Goal: Task Accomplishment & Management: Manage account settings

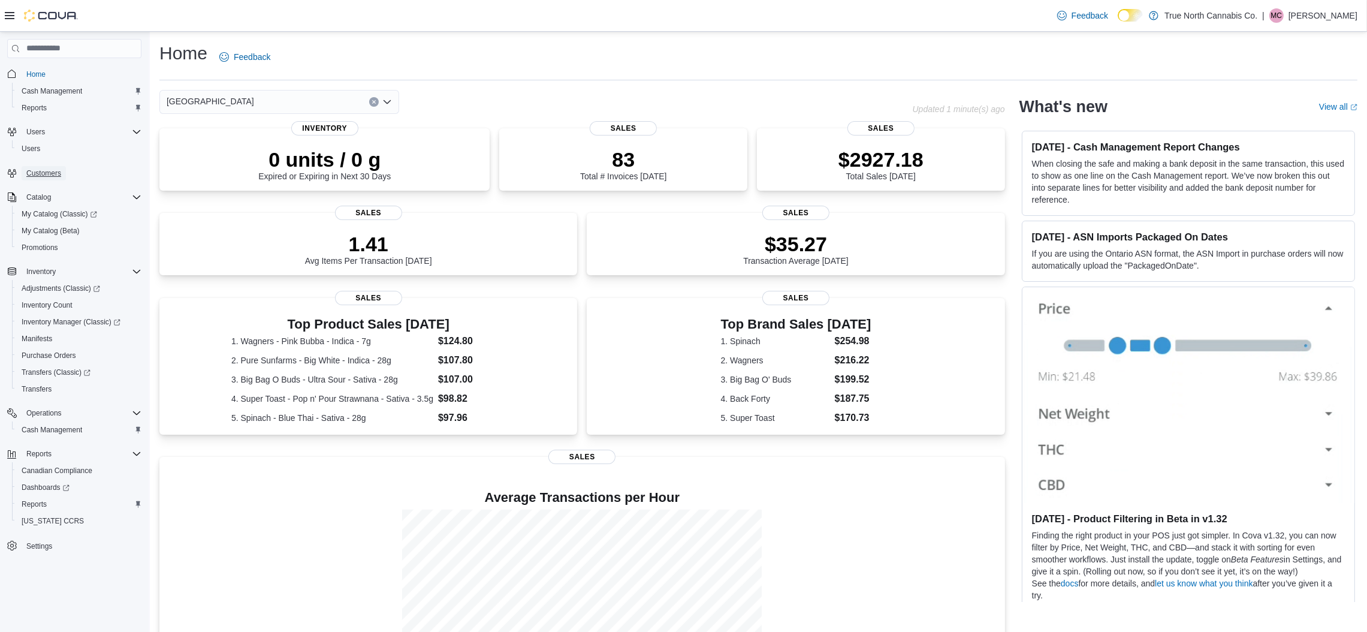
click at [53, 169] on span "Customers" at bounding box center [43, 173] width 35 height 10
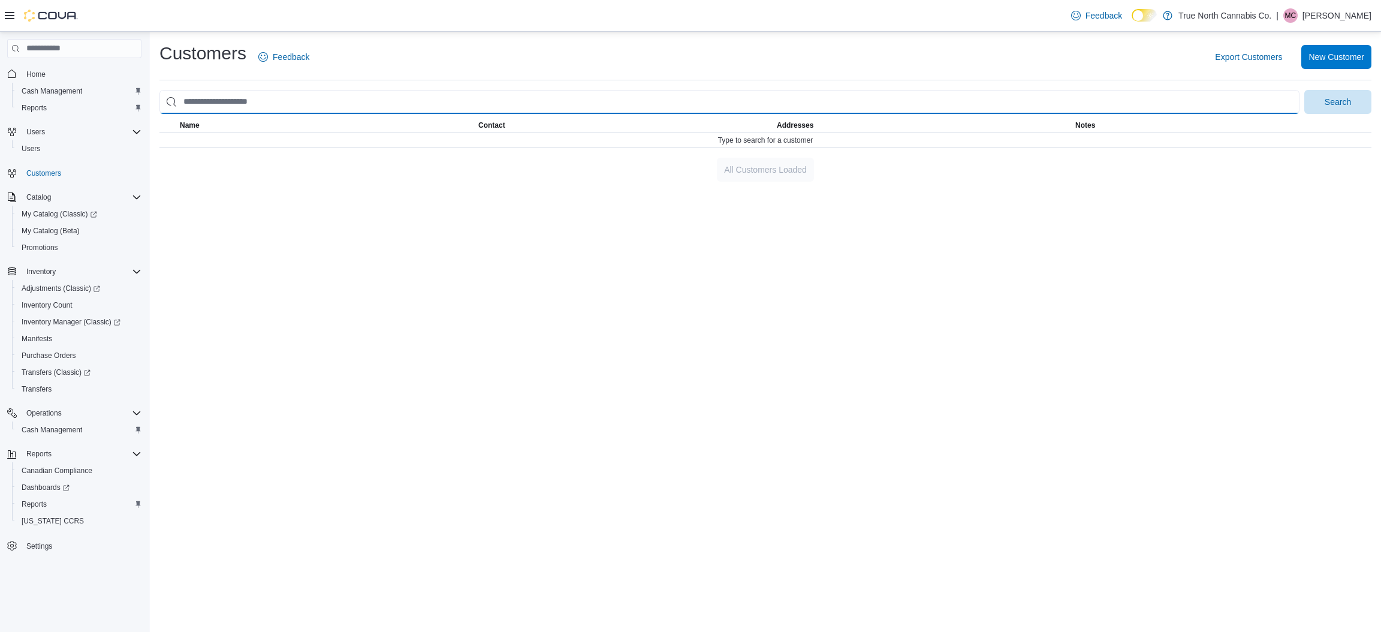
click at [332, 103] on input "search" at bounding box center [729, 102] width 1140 height 24
type input "**********"
click at [1304, 90] on button "Search" at bounding box center [1337, 102] width 67 height 24
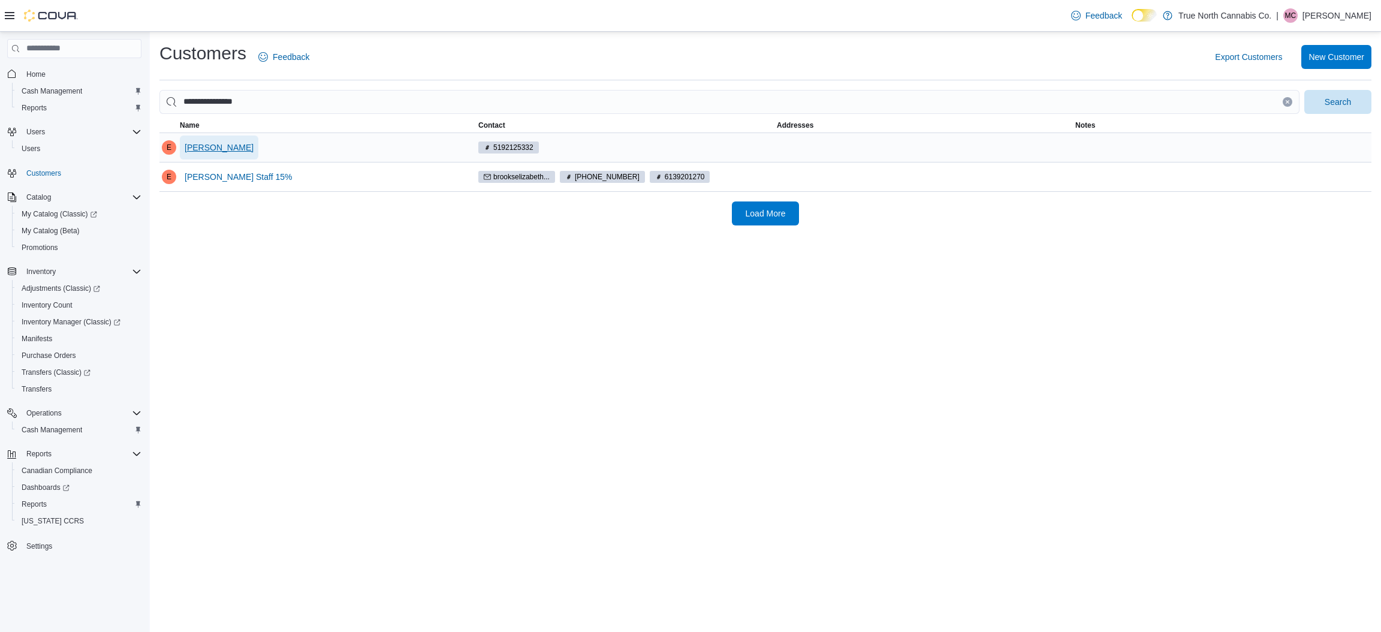
click at [233, 151] on span "[PERSON_NAME]" at bounding box center [219, 147] width 69 height 12
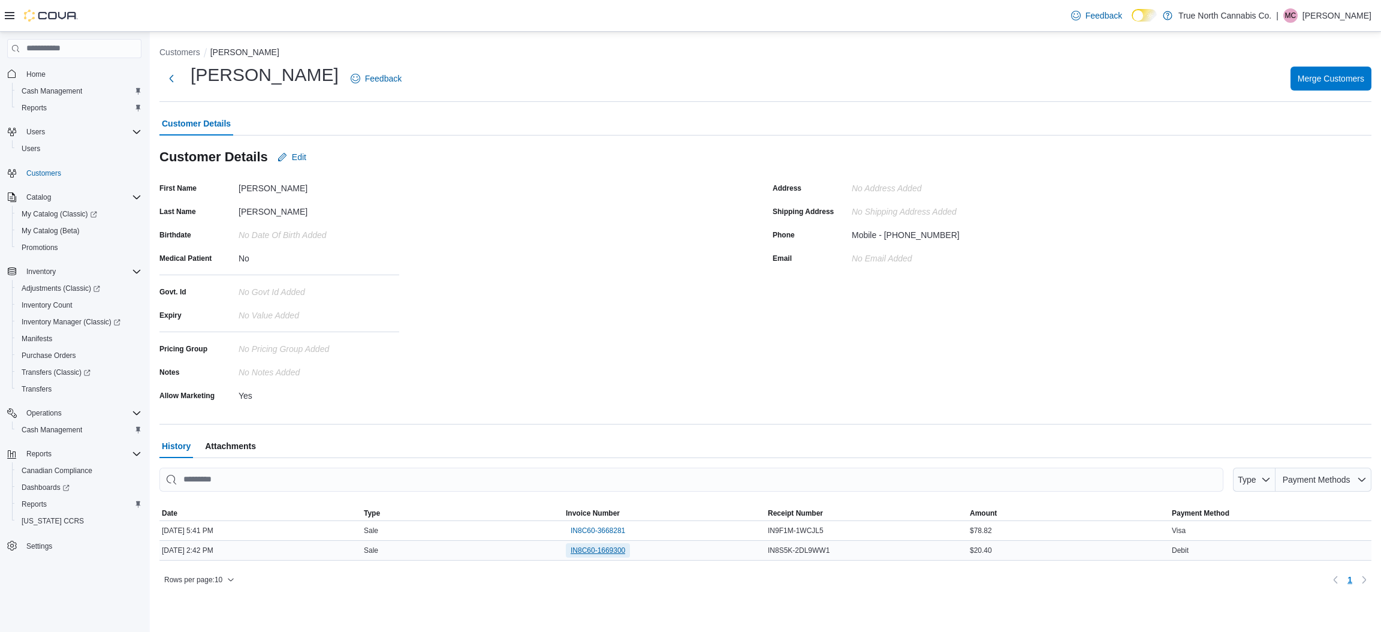
click at [591, 553] on span "IN8C60-1669300" at bounding box center [598, 550] width 55 height 10
click at [596, 526] on span "IN8C60-3668281" at bounding box center [598, 531] width 55 height 10
click at [296, 154] on span "Edit" at bounding box center [299, 157] width 14 height 12
select select "******"
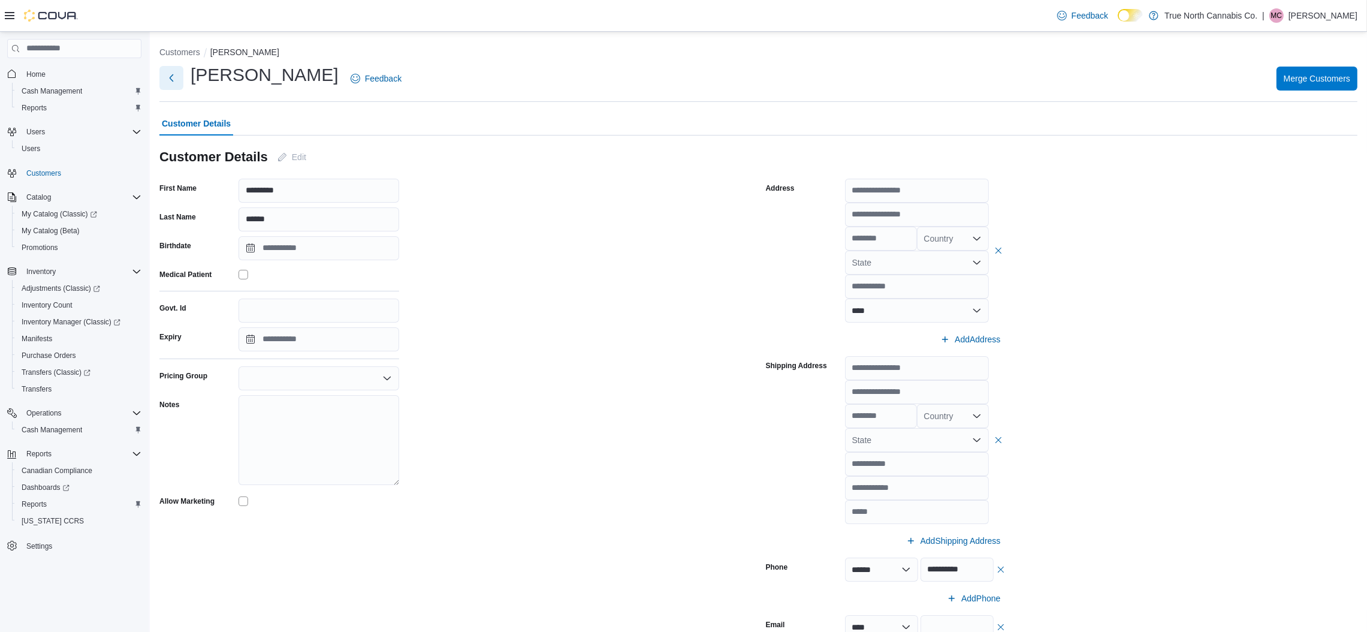
click at [173, 80] on button "Next" at bounding box center [171, 78] width 24 height 24
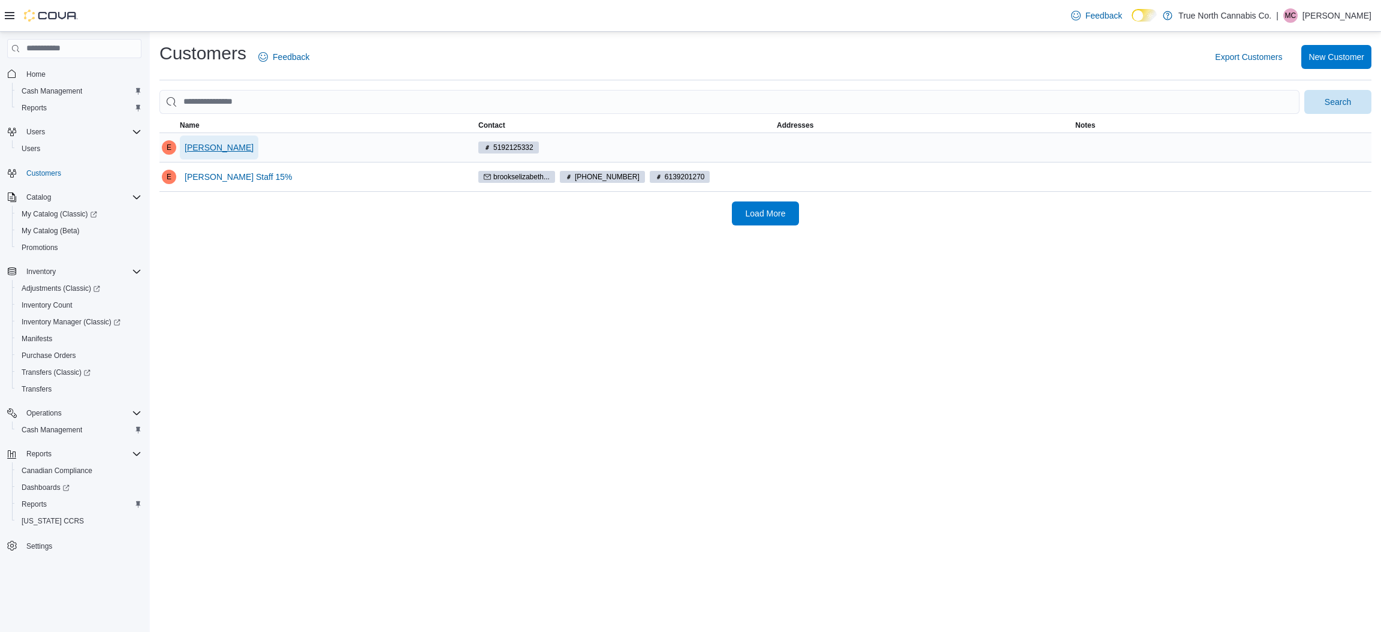
click at [222, 146] on span "[PERSON_NAME]" at bounding box center [219, 147] width 69 height 12
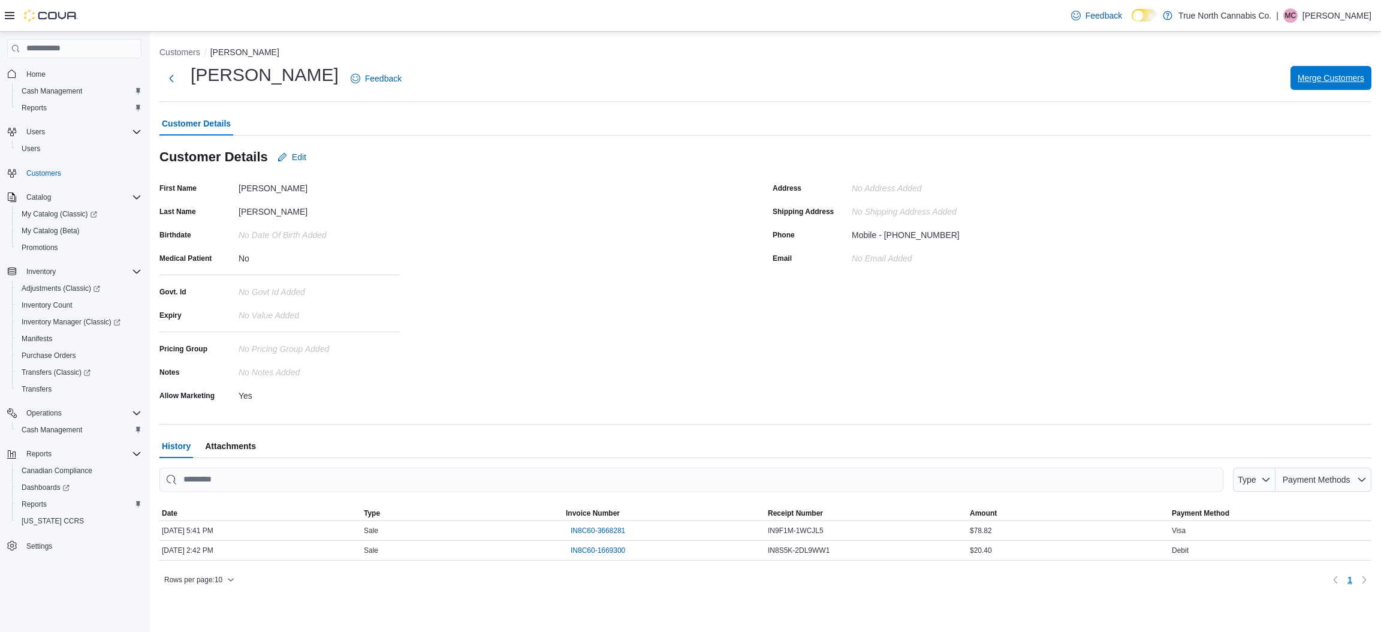
click at [1343, 79] on span "Merge Customers" at bounding box center [1331, 78] width 67 height 12
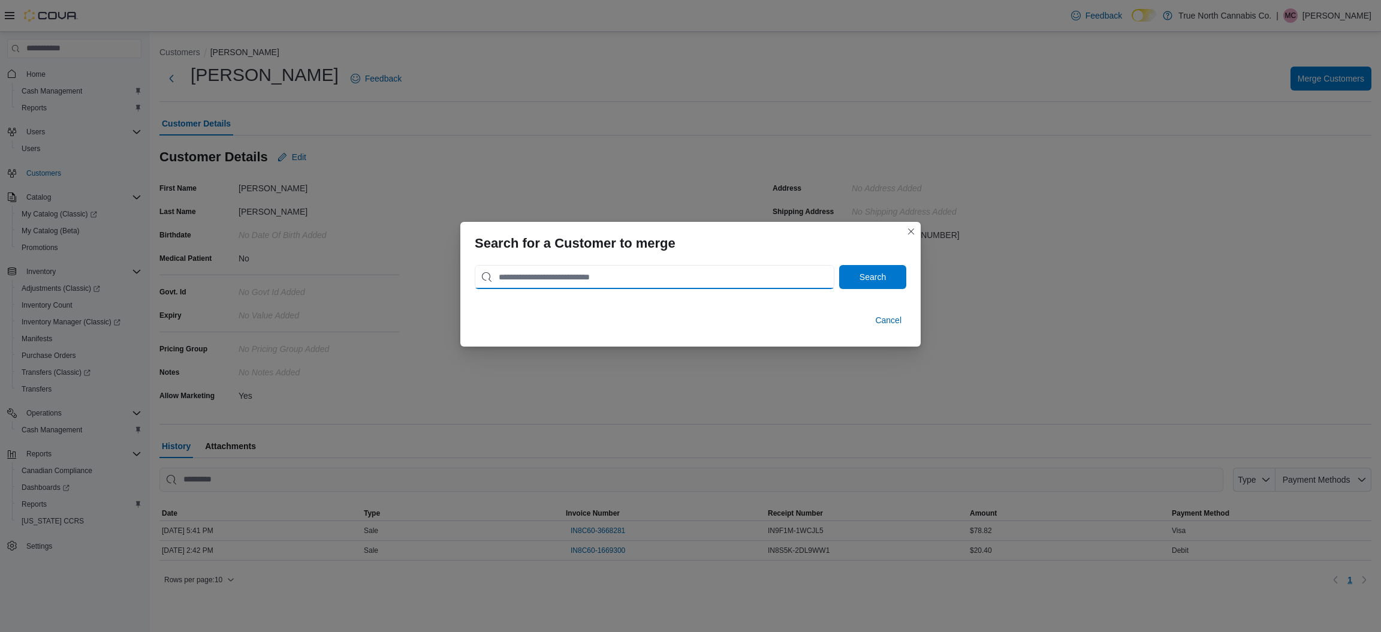
click at [783, 277] on input "search" at bounding box center [655, 277] width 360 height 24
type input "**********"
click at [879, 272] on span "Search" at bounding box center [873, 276] width 26 height 12
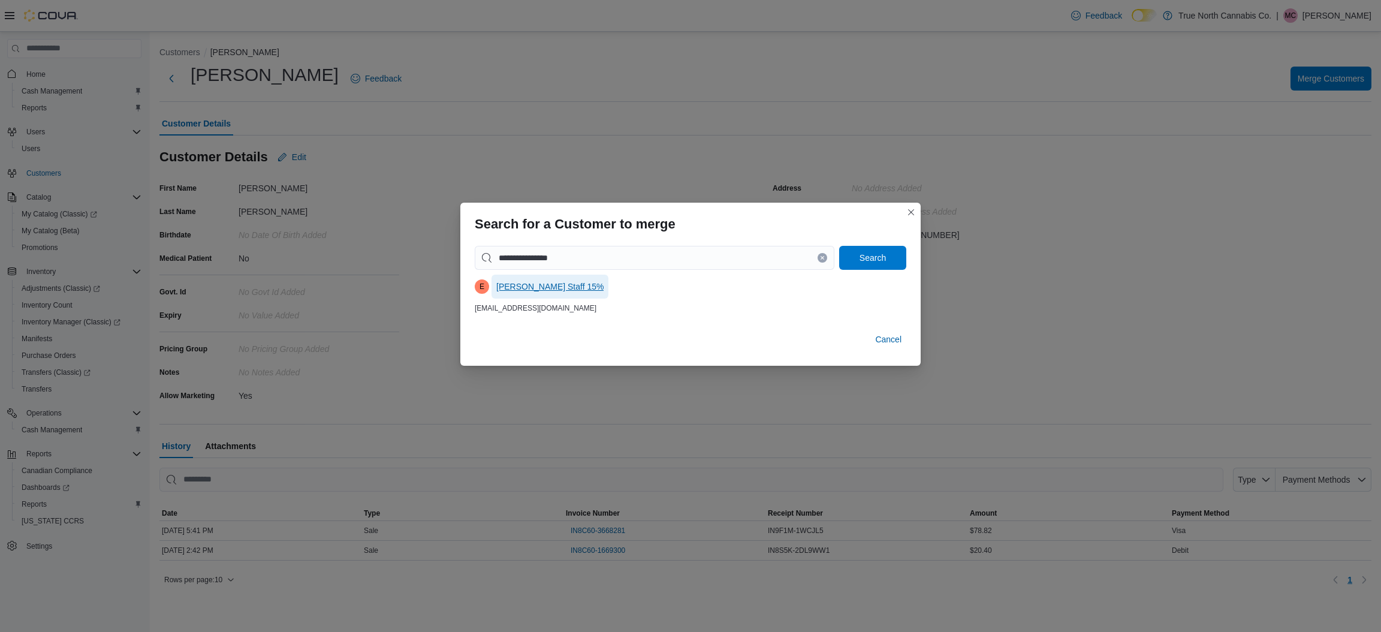
click at [576, 287] on span "[PERSON_NAME] Staff 15%" at bounding box center [549, 287] width 107 height 12
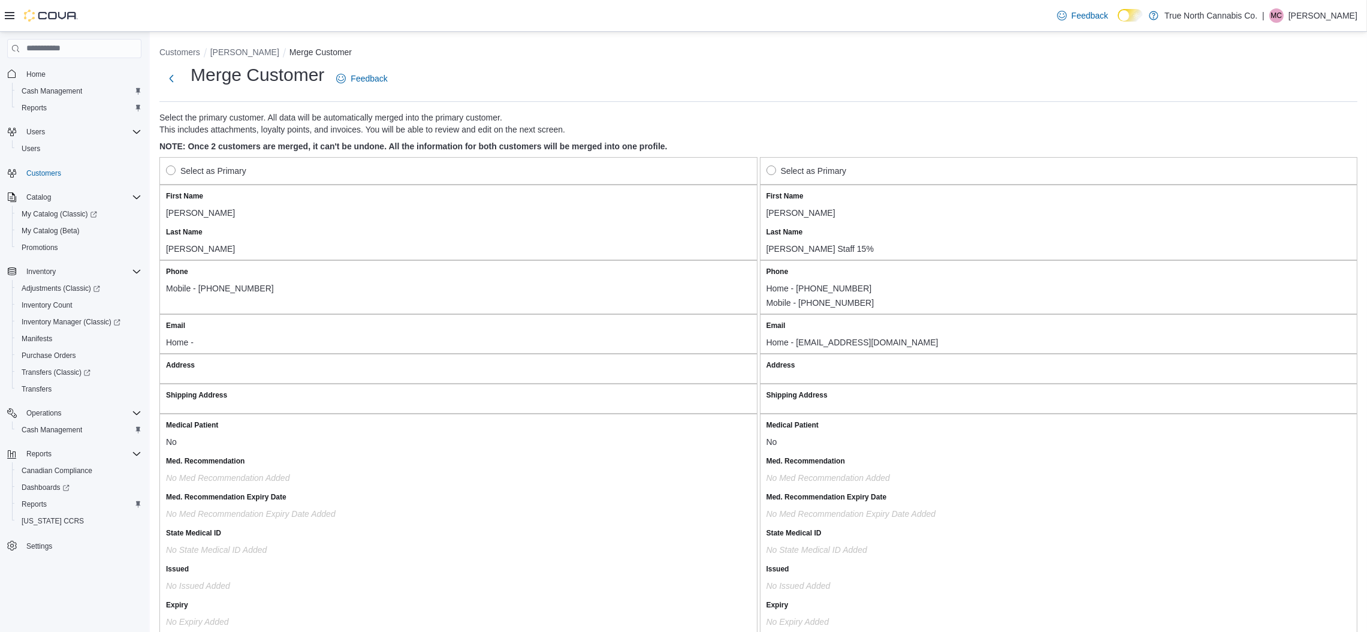
click at [779, 174] on label "Select as Primary" at bounding box center [807, 171] width 80 height 14
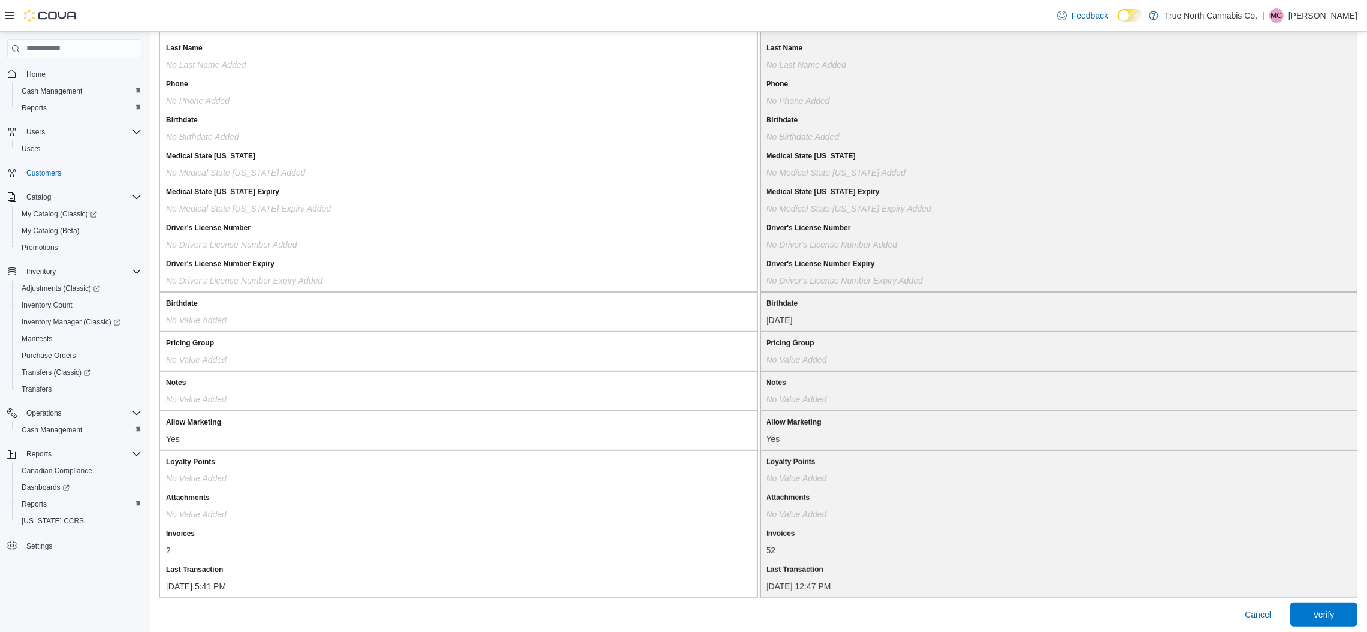
scroll to position [850, 0]
click at [1334, 608] on span "Verify" at bounding box center [1323, 610] width 21 height 12
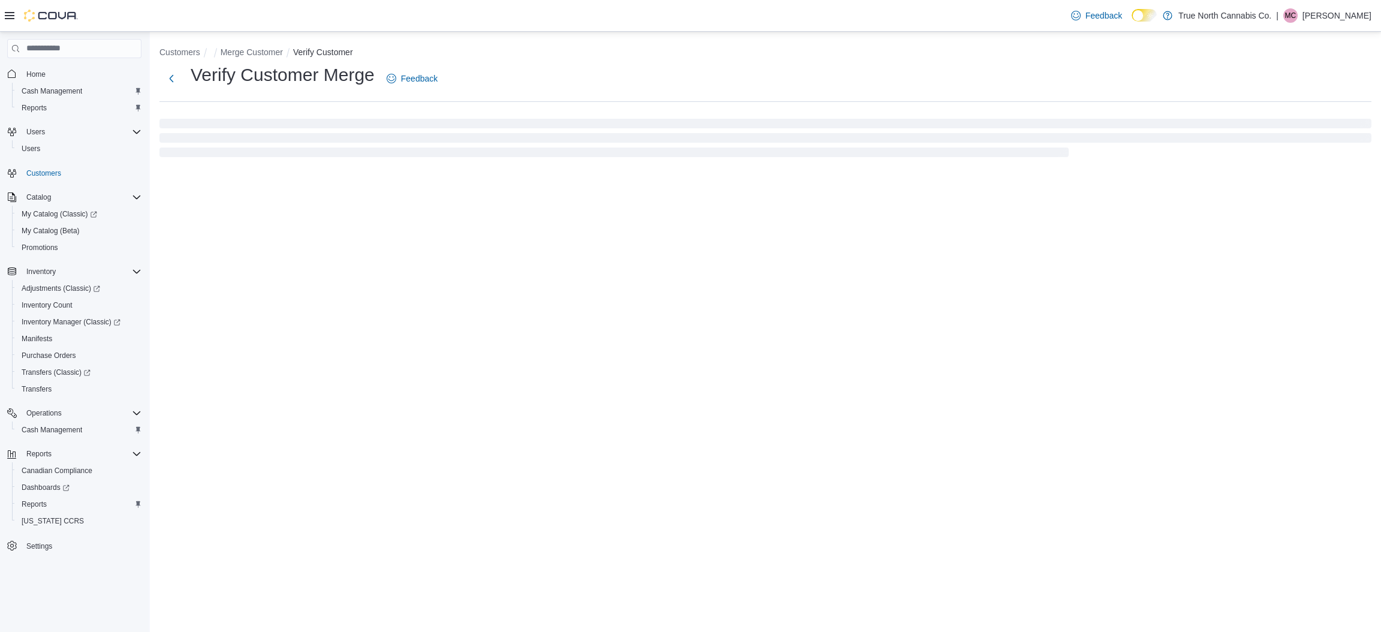
select select "******"
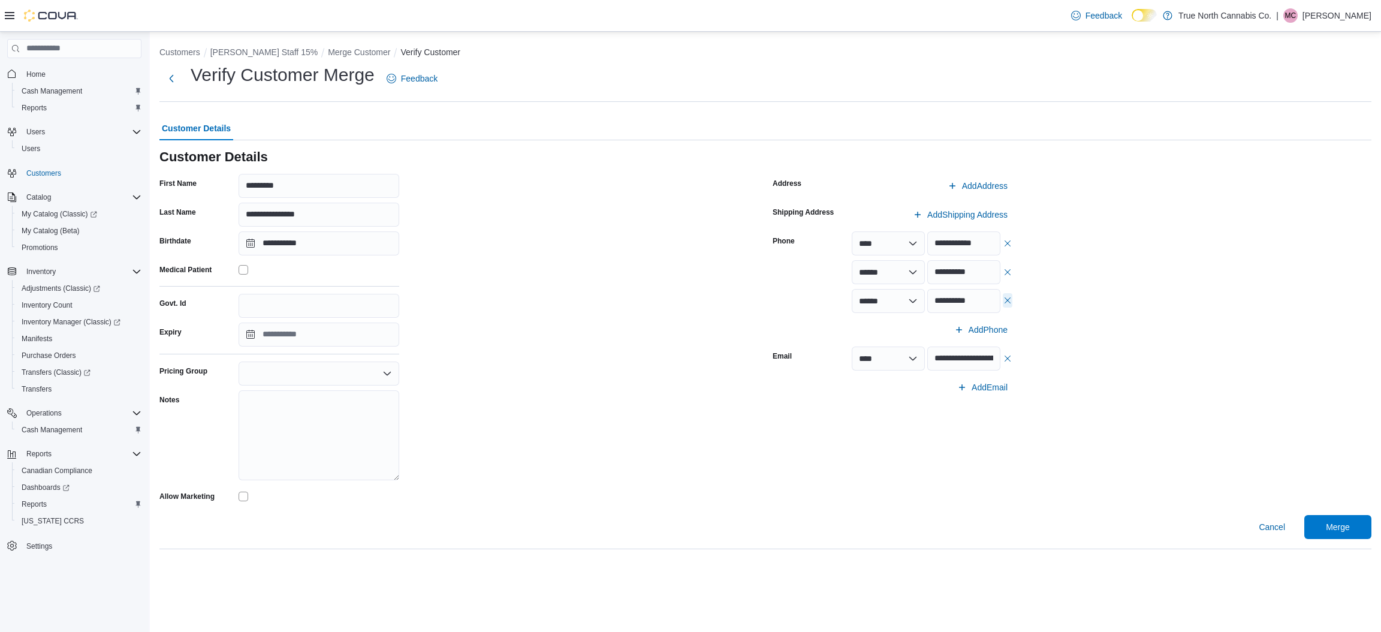
click at [1005, 297] on button "button" at bounding box center [1008, 300] width 10 height 14
click at [1006, 269] on button "button" at bounding box center [1008, 271] width 10 height 14
click at [538, 155] on div "Customer Details" at bounding box center [765, 157] width 1212 height 14
click at [1335, 527] on span "Merge" at bounding box center [1338, 526] width 24 height 12
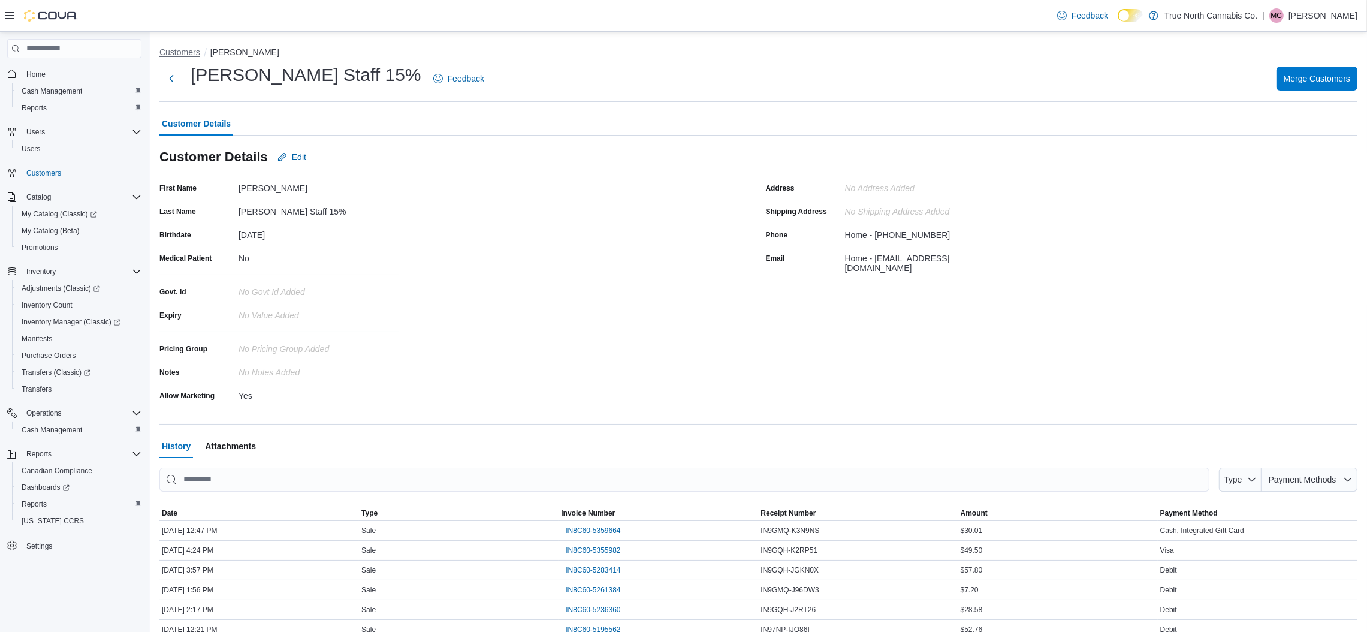
click at [163, 50] on button "Customers" at bounding box center [179, 52] width 41 height 10
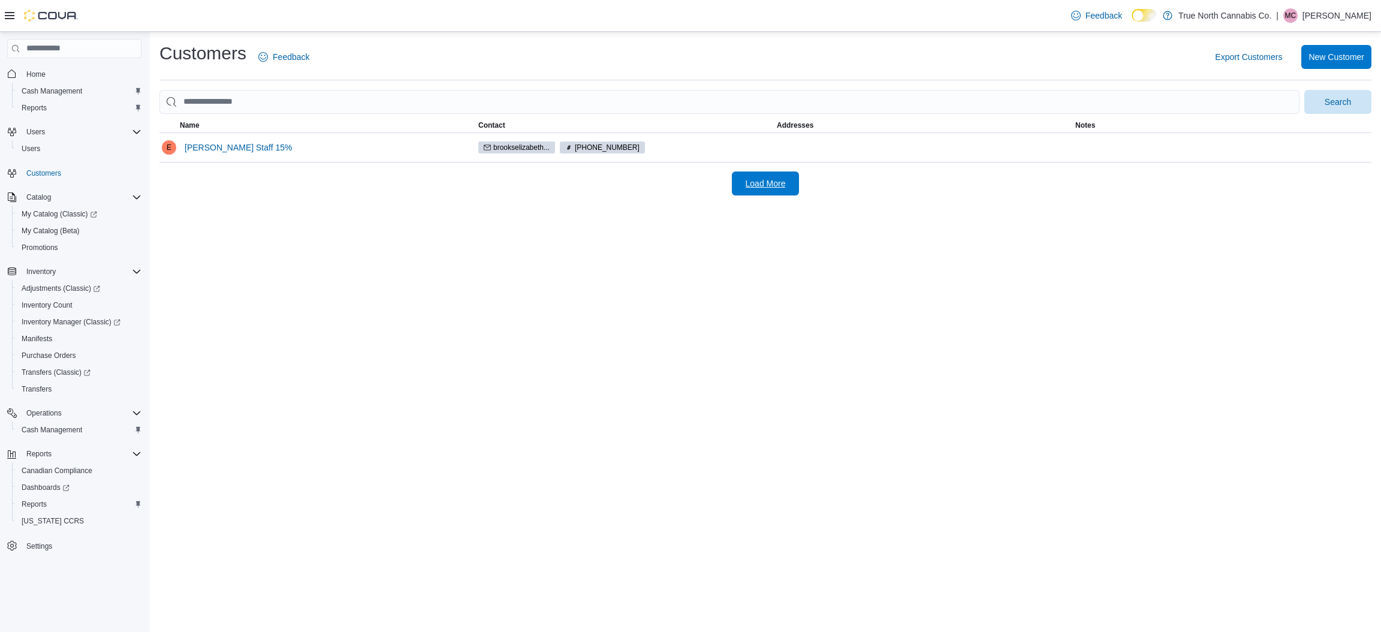
click at [776, 185] on span "Load More" at bounding box center [766, 183] width 40 height 12
click at [37, 74] on span "Home" at bounding box center [35, 75] width 19 height 10
